Goal: Find specific page/section: Find specific page/section

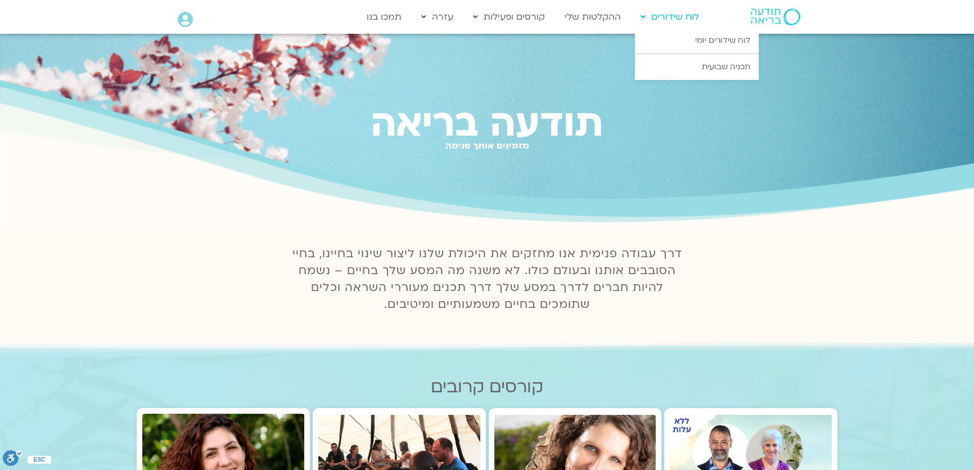
click at [674, 19] on link "לוח שידורים" at bounding box center [670, 16] width 70 height 21
click at [676, 45] on link "לוח שידורים יומי" at bounding box center [697, 41] width 124 height 26
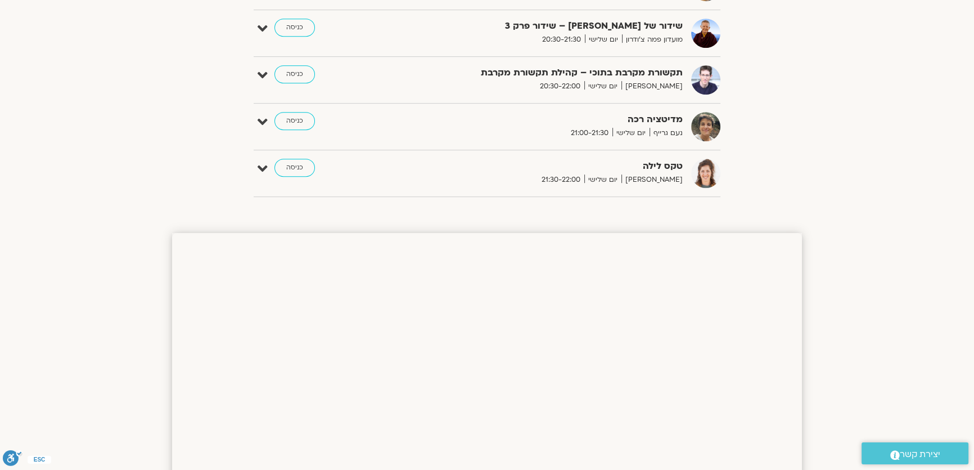
scroll to position [721, 0]
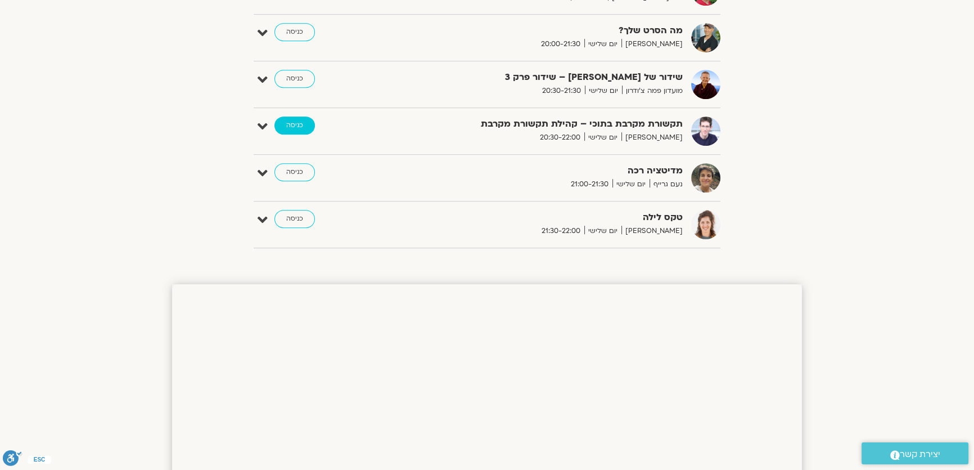
click at [298, 124] on link "כניסה" at bounding box center [295, 125] width 41 height 18
